Goal: Transaction & Acquisition: Purchase product/service

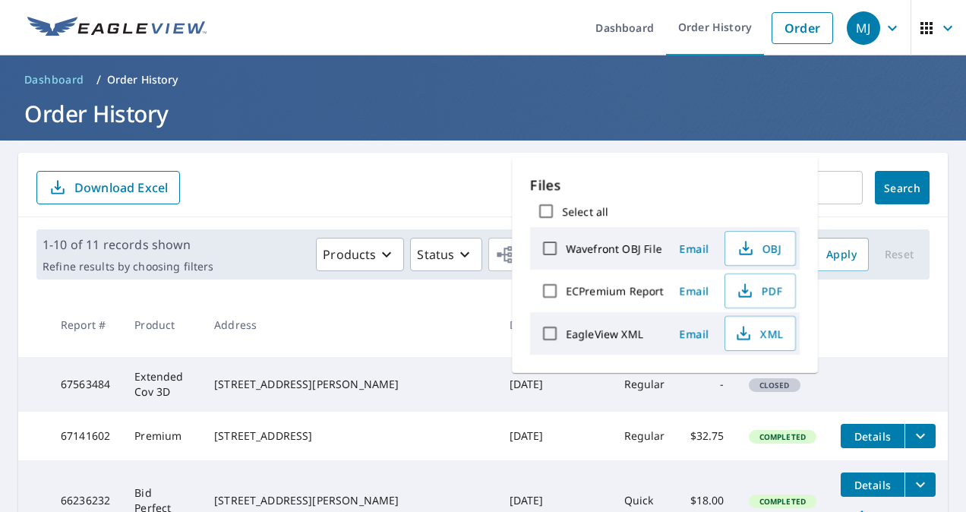
scroll to position [301, 0]
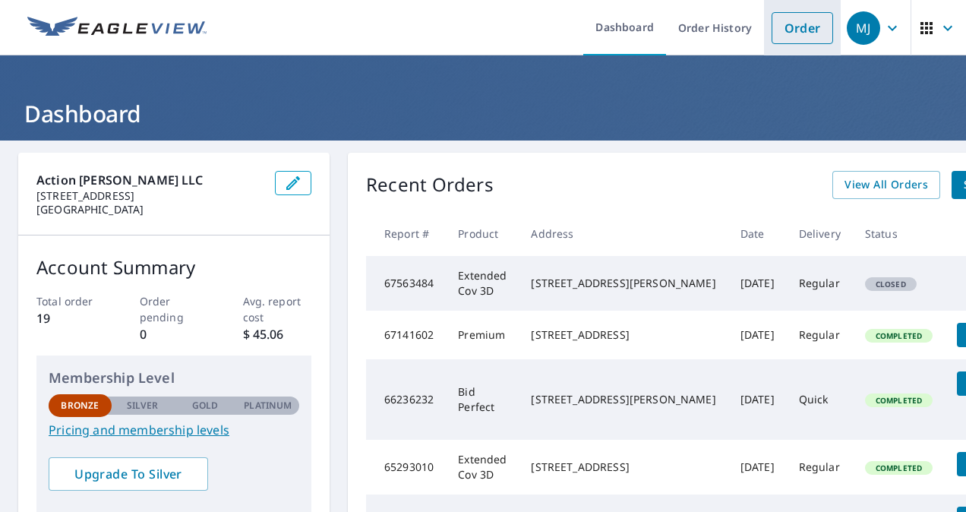
click at [803, 30] on link "Order" at bounding box center [803, 28] width 62 height 32
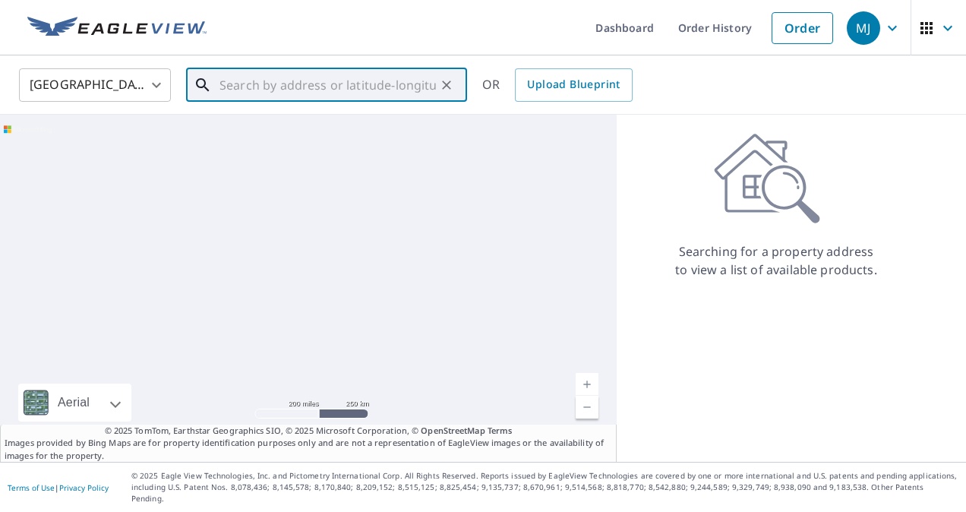
click at [277, 93] on input "text" at bounding box center [328, 85] width 216 height 43
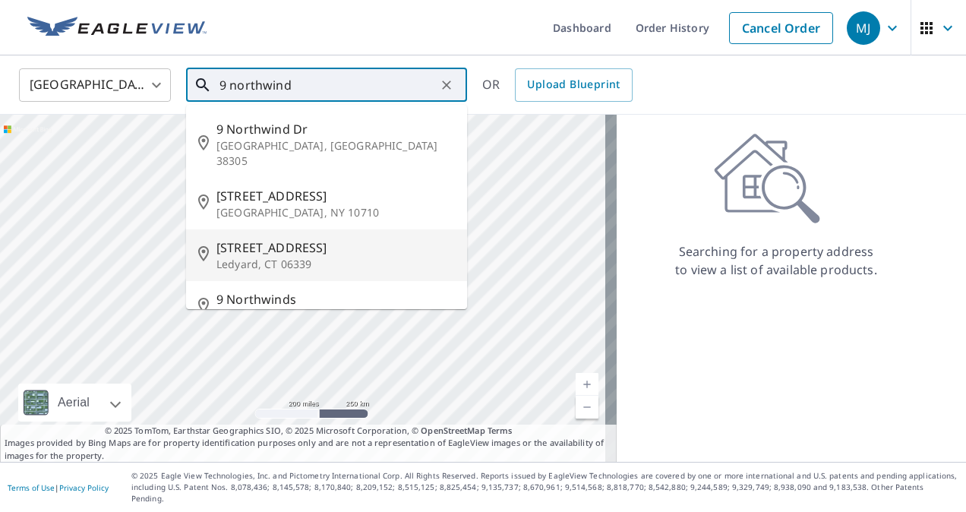
click at [287, 257] on p "Ledyard, CT 06339" at bounding box center [335, 264] width 239 height 15
type input "[STREET_ADDRESS]"
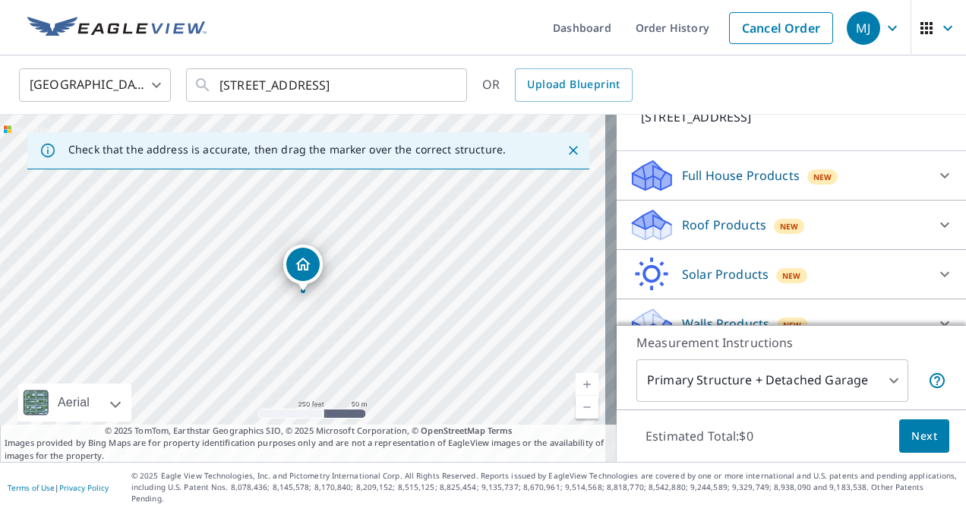
scroll to position [131, 0]
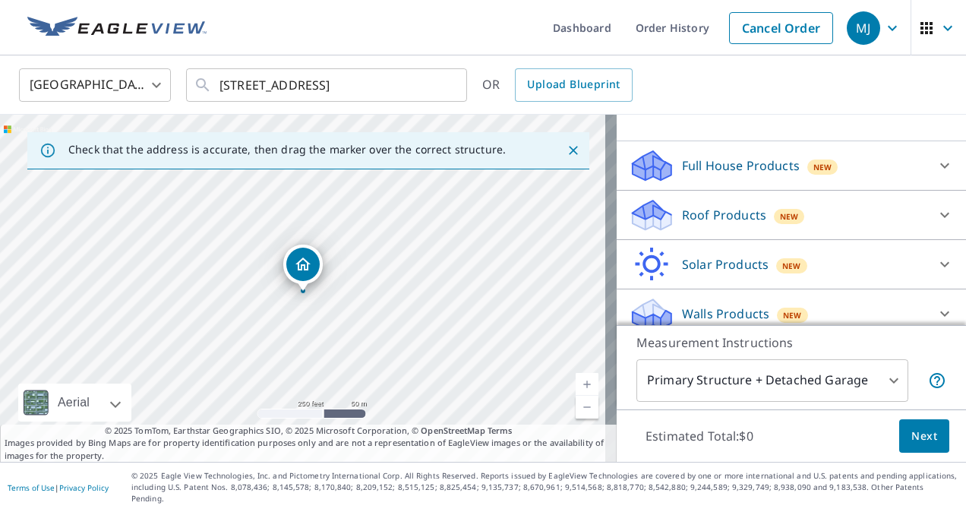
click at [744, 210] on p "Roof Products" at bounding box center [724, 215] width 84 height 18
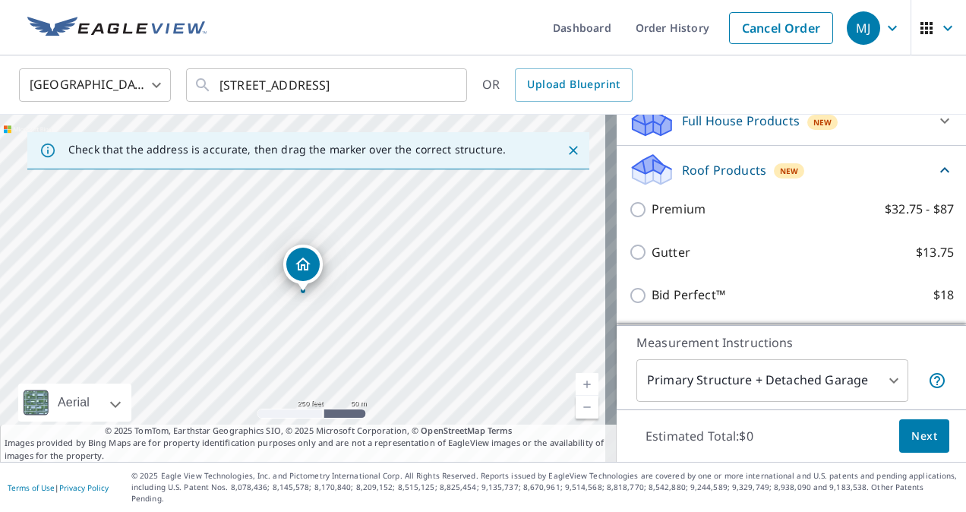
scroll to position [182, 0]
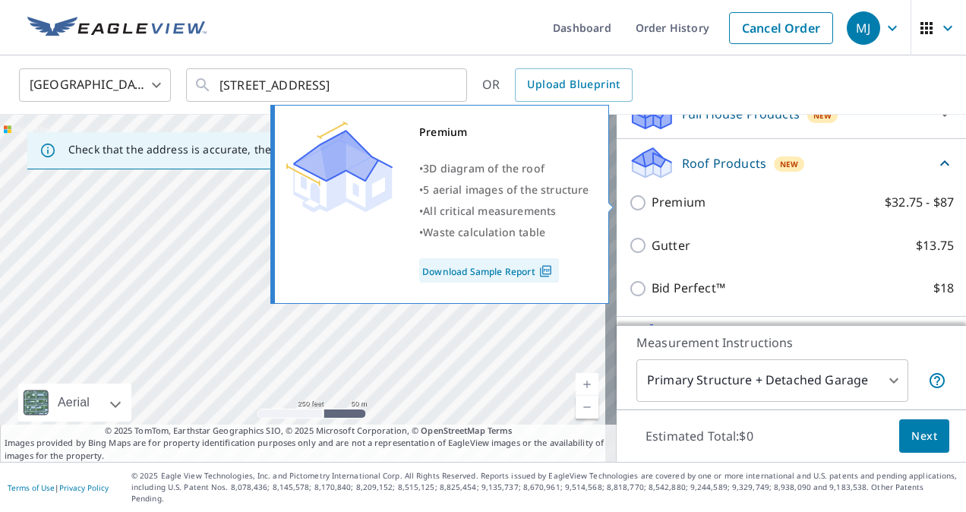
click at [655, 201] on p "Premium" at bounding box center [679, 202] width 54 height 19
click at [652, 201] on input "Premium $32.75 - $87" at bounding box center [640, 203] width 23 height 18
checkbox input "true"
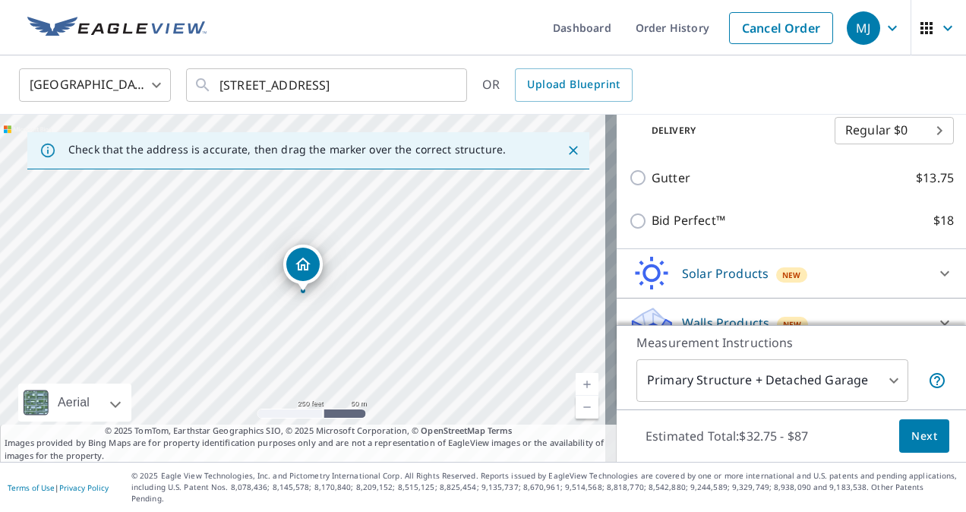
scroll to position [318, 0]
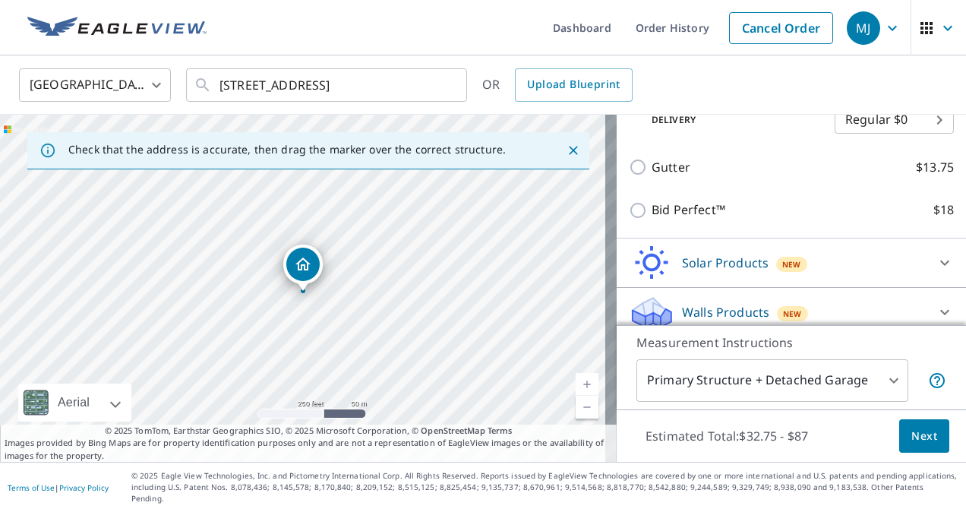
click at [580, 393] on link "Current Level 17, Zoom In" at bounding box center [587, 384] width 23 height 23
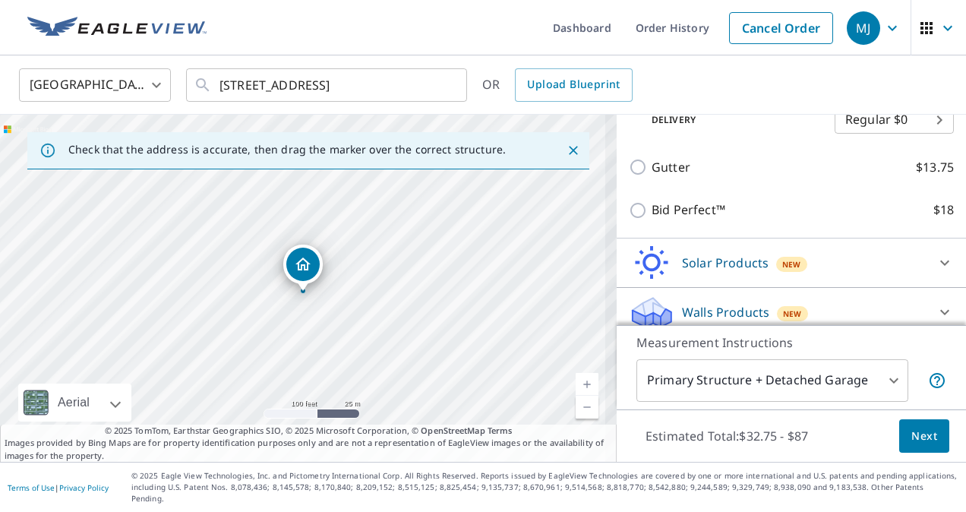
click at [580, 393] on link "Current Level 18, Zoom In" at bounding box center [587, 384] width 23 height 23
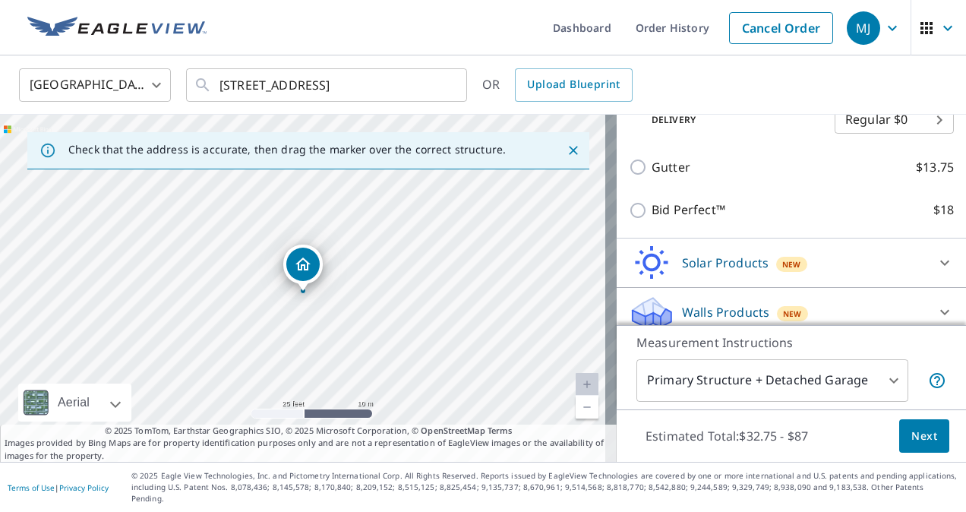
click at [919, 446] on span "Next" at bounding box center [925, 436] width 26 height 19
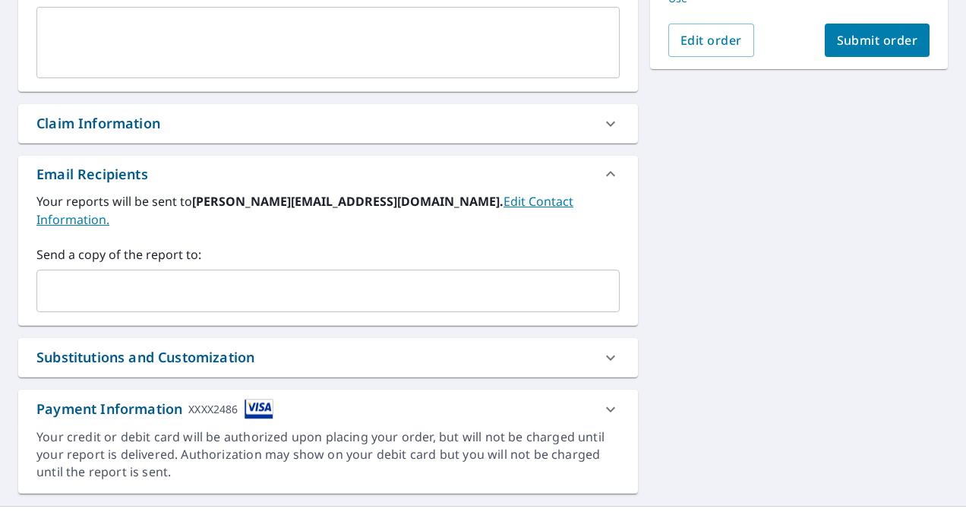
scroll to position [460, 0]
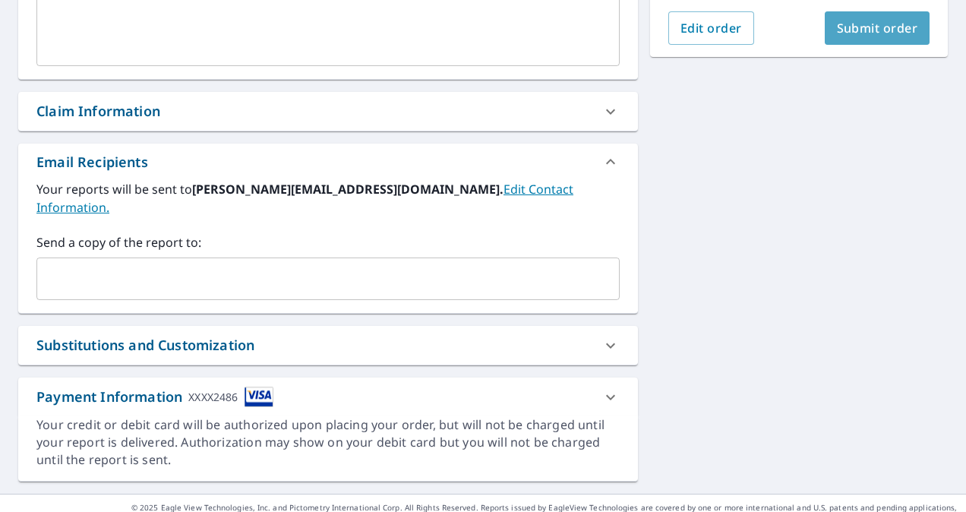
click at [852, 27] on span "Submit order" at bounding box center [877, 28] width 81 height 17
checkbox input "true"
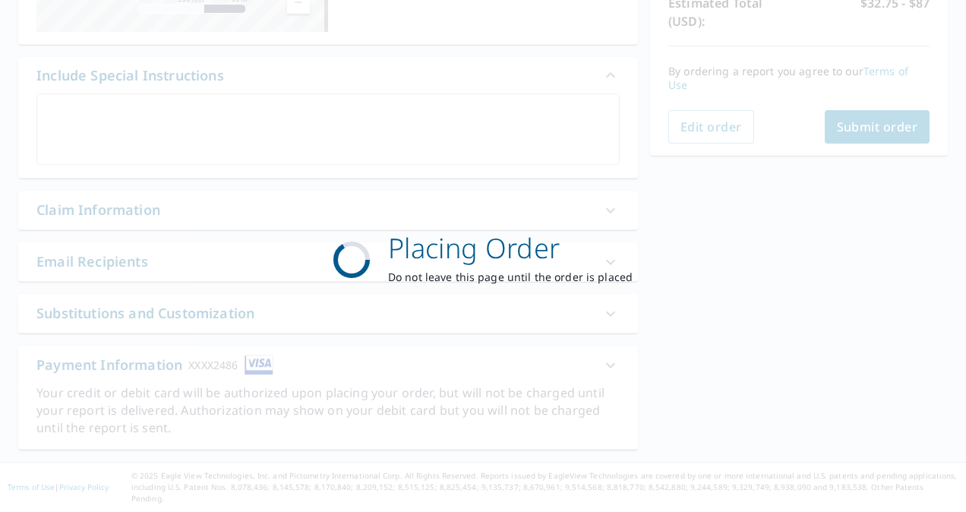
scroll to position [347, 0]
